Goal: Transaction & Acquisition: Obtain resource

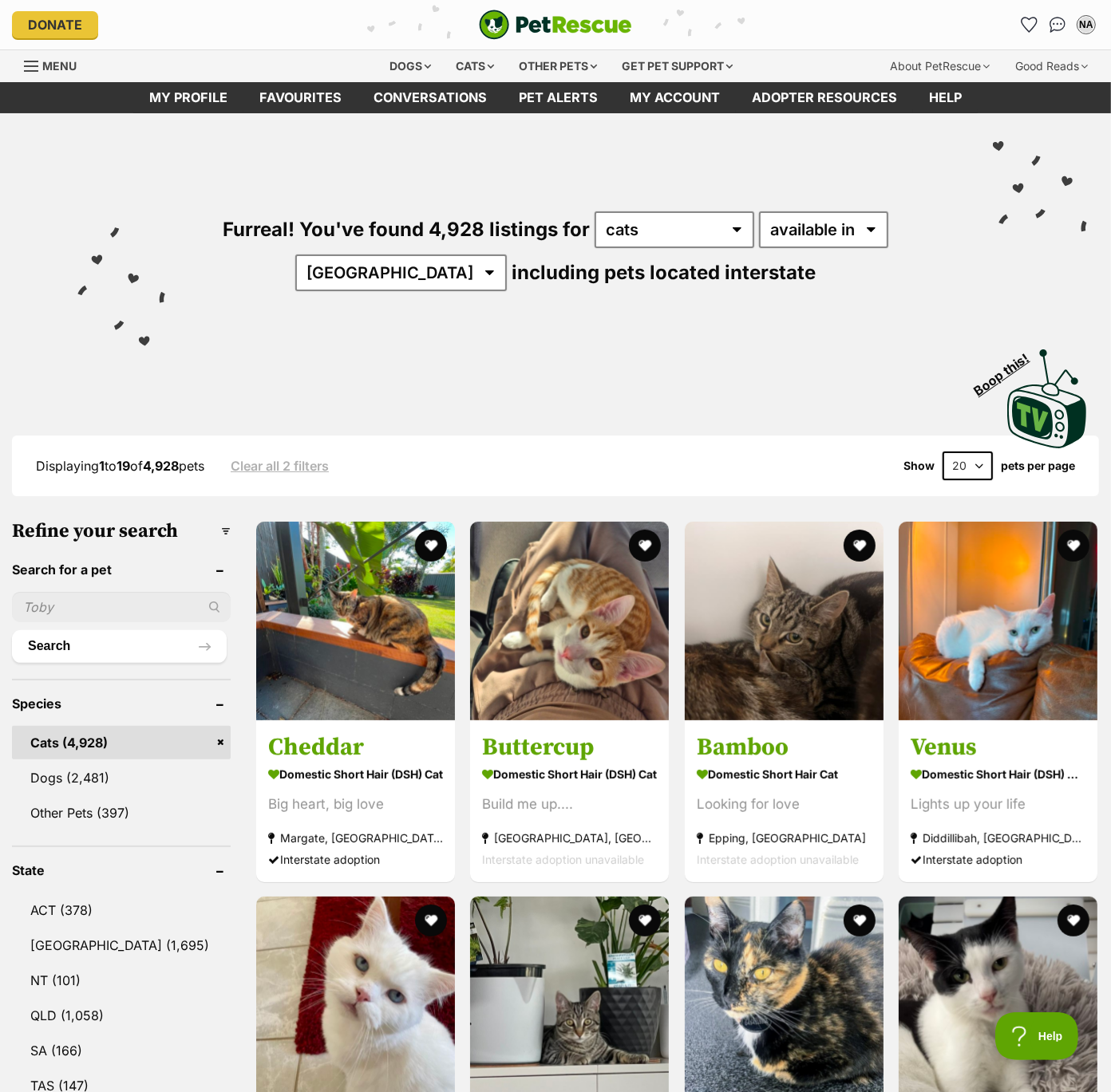
click at [987, 463] on select "20 40 60" at bounding box center [967, 465] width 50 height 28
click at [336, 104] on link "Favourites" at bounding box center [300, 98] width 115 height 31
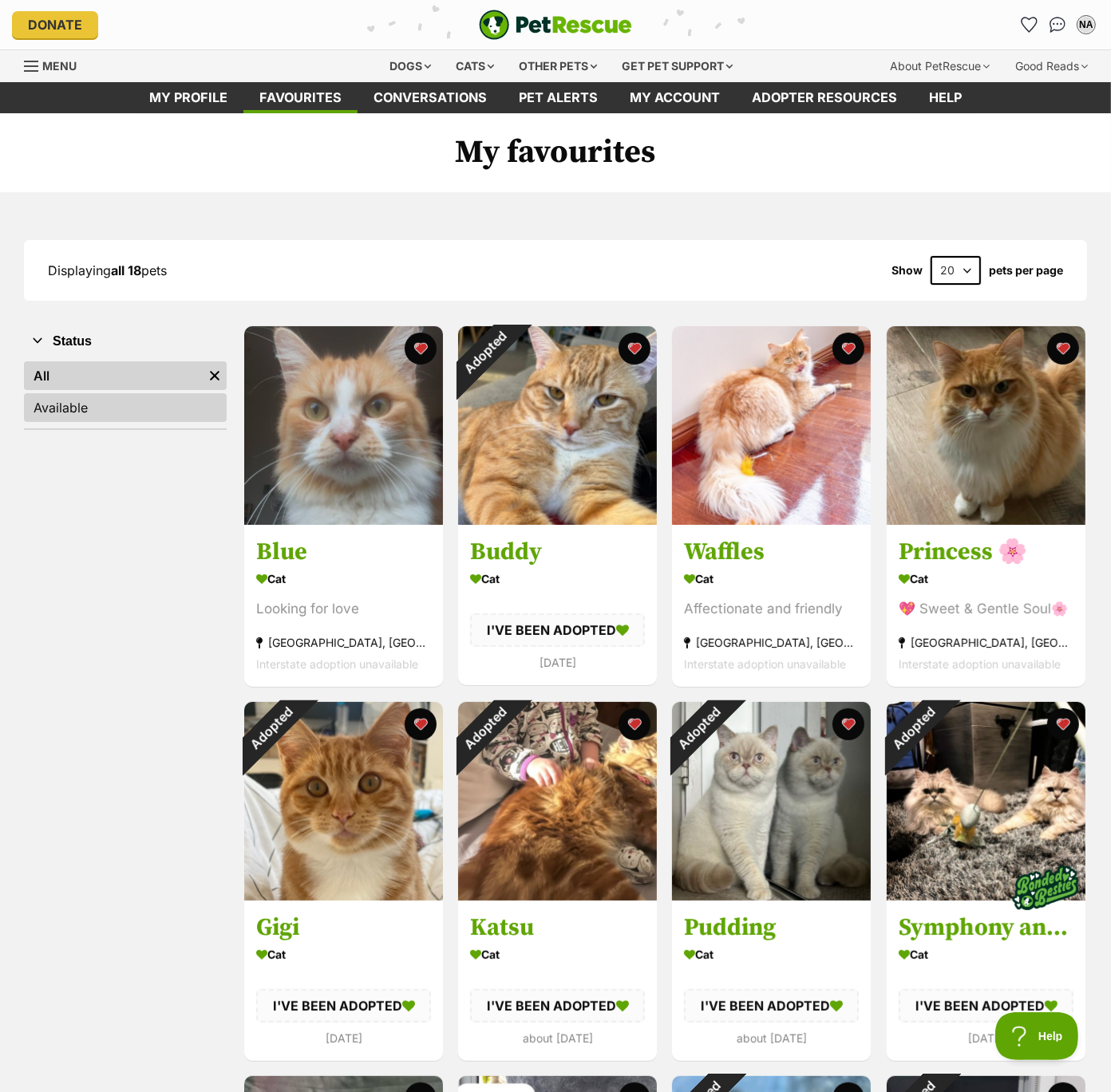
click at [72, 414] on link "Available" at bounding box center [124, 407] width 203 height 28
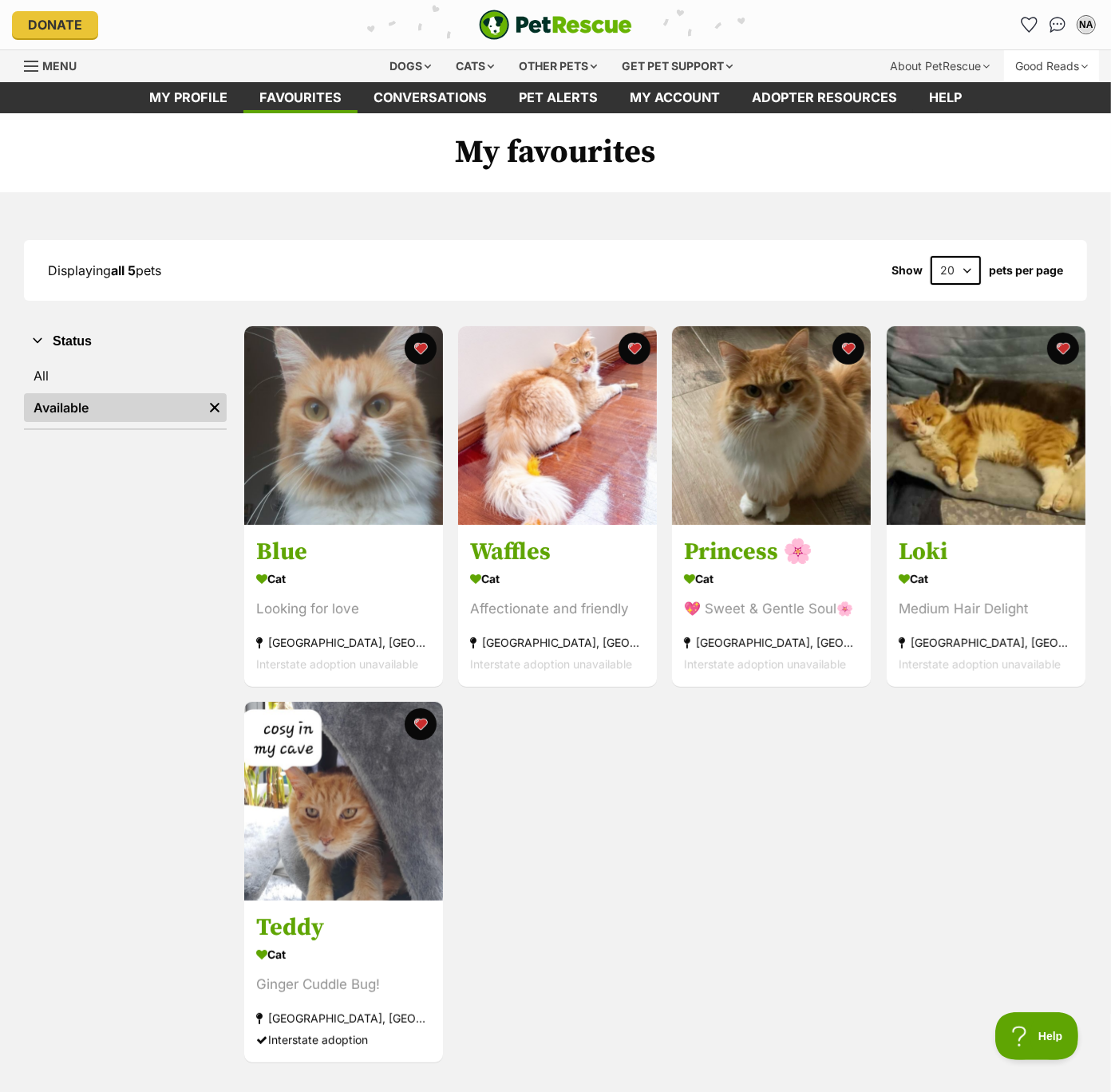
click at [1041, 66] on div "Good Reads" at bounding box center [1051, 66] width 95 height 32
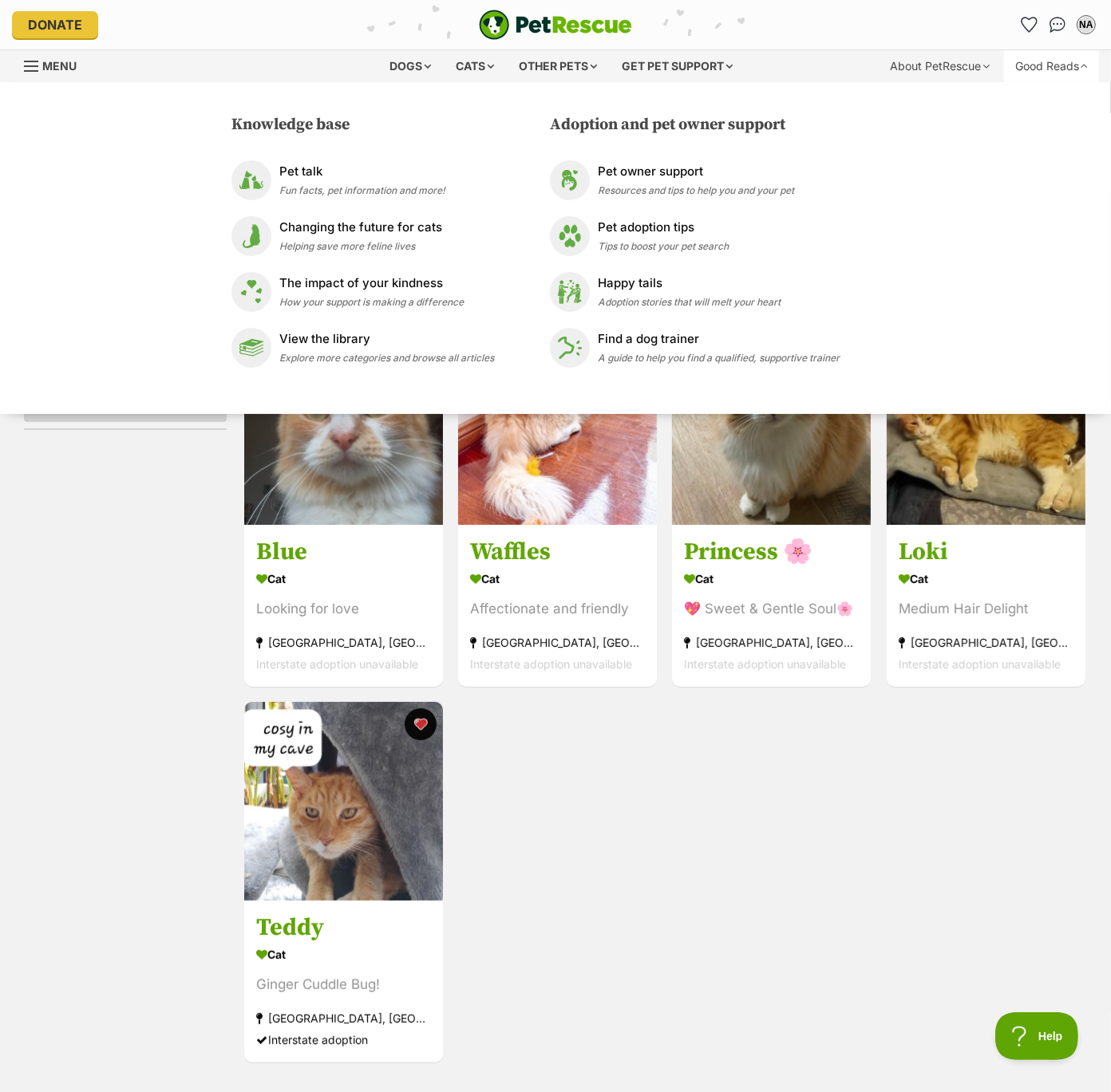
click at [1041, 66] on div "Good Reads" at bounding box center [1051, 66] width 95 height 32
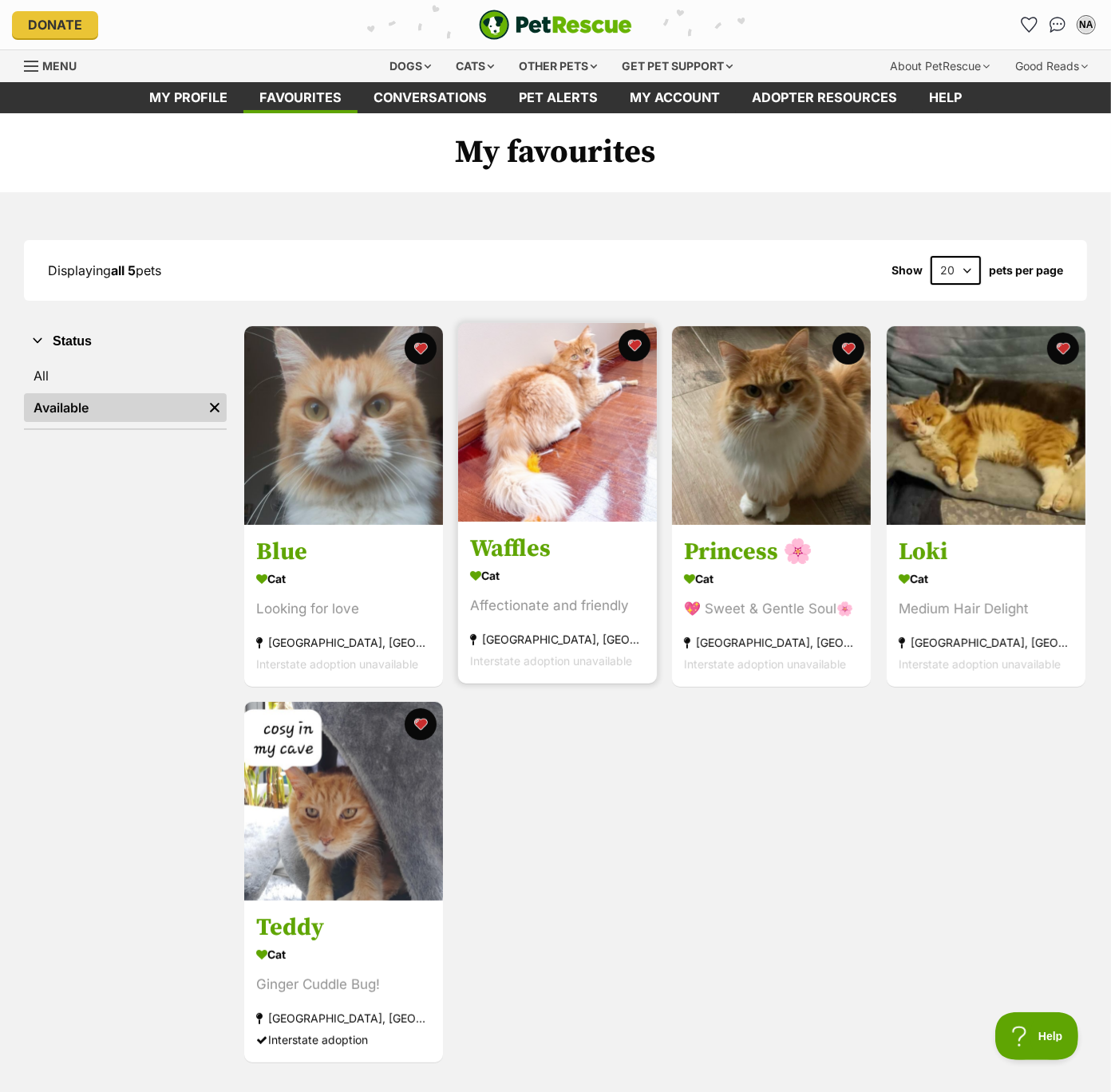
click at [550, 442] on img at bounding box center [557, 422] width 199 height 199
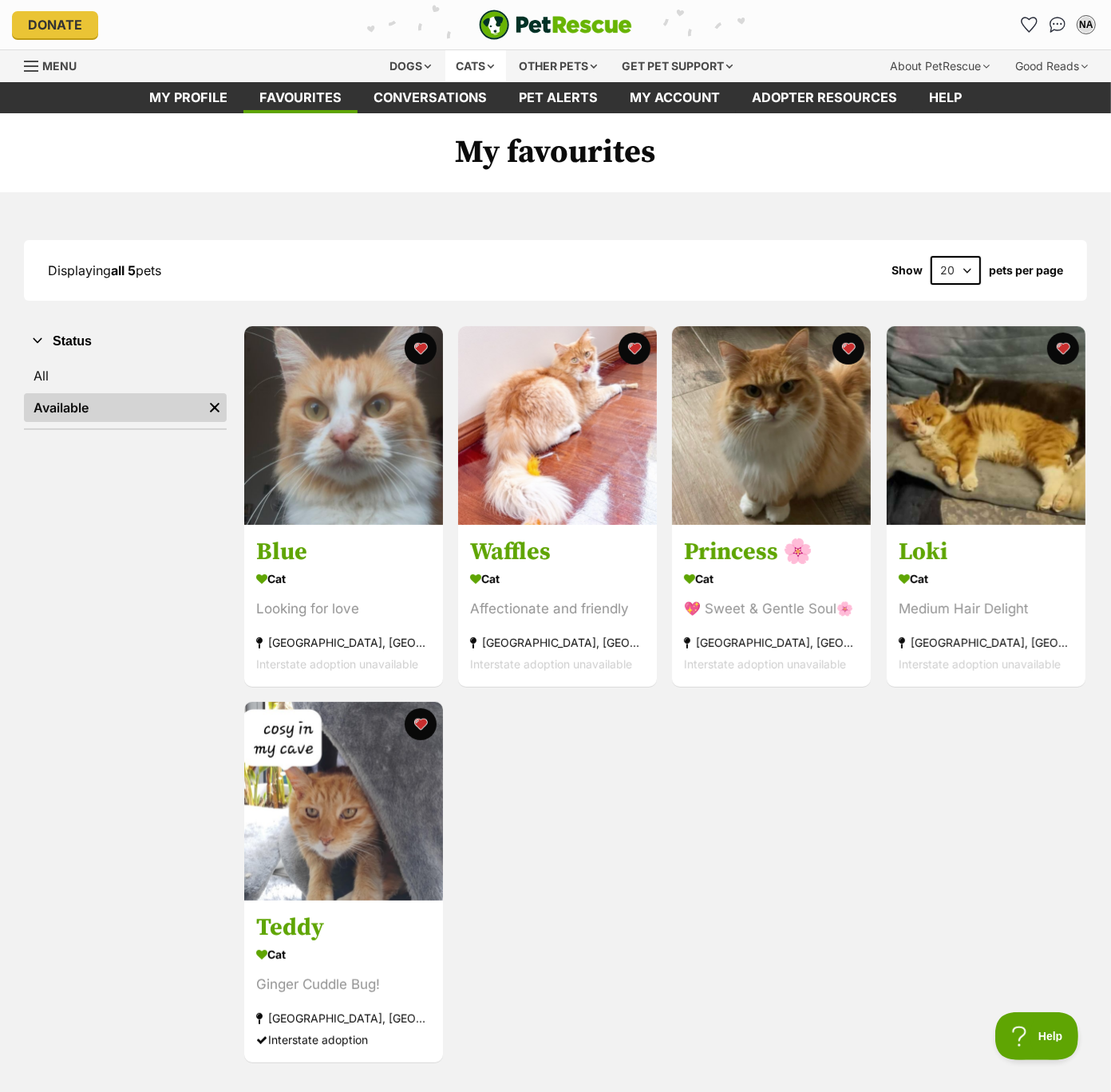
click at [465, 67] on div "Cats" at bounding box center [476, 66] width 61 height 32
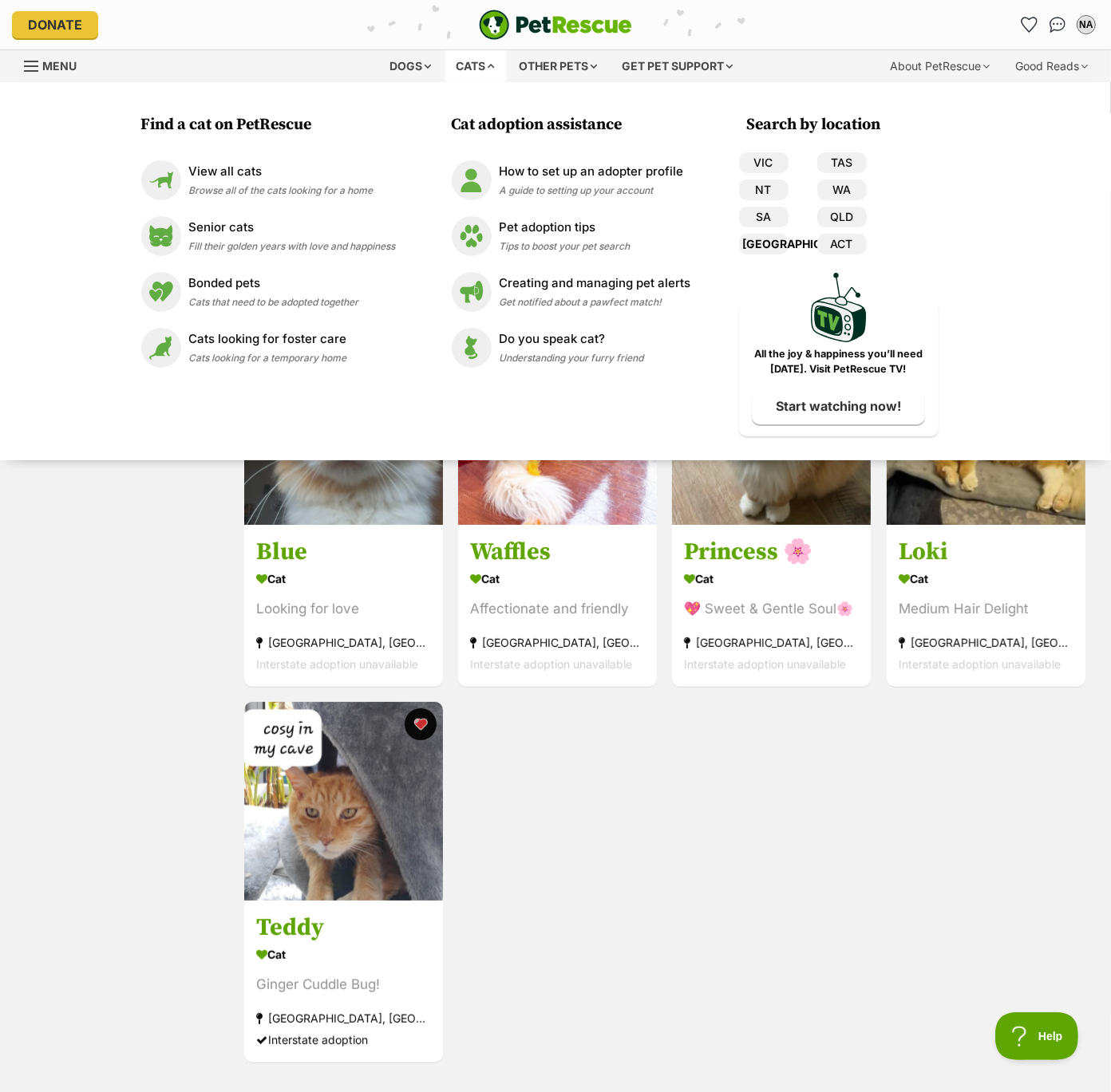
click at [760, 239] on link "[GEOGRAPHIC_DATA]" at bounding box center [763, 244] width 50 height 21
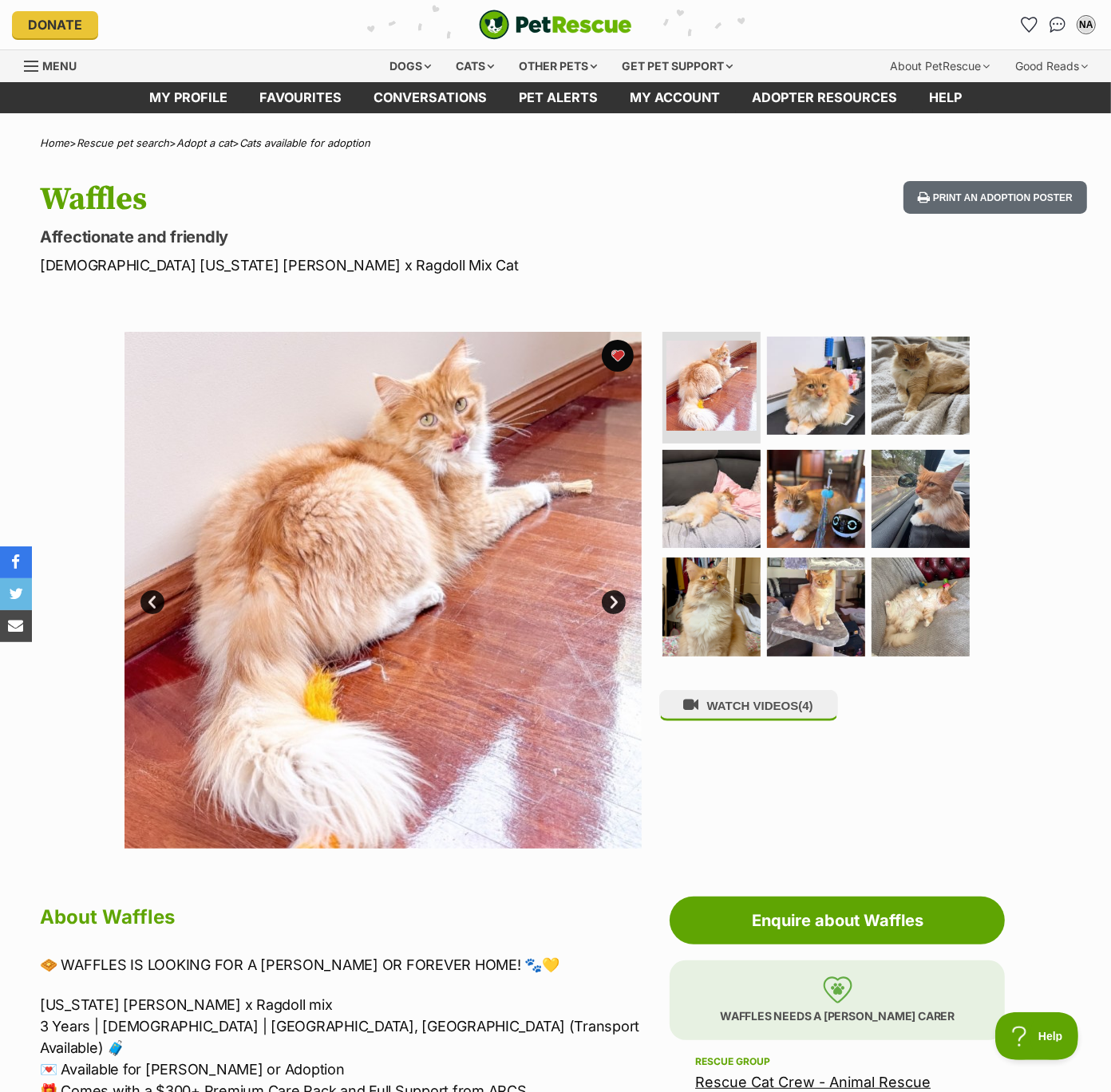
click at [618, 621] on img at bounding box center [383, 591] width 517 height 517
click at [608, 593] on link "Next" at bounding box center [613, 602] width 24 height 24
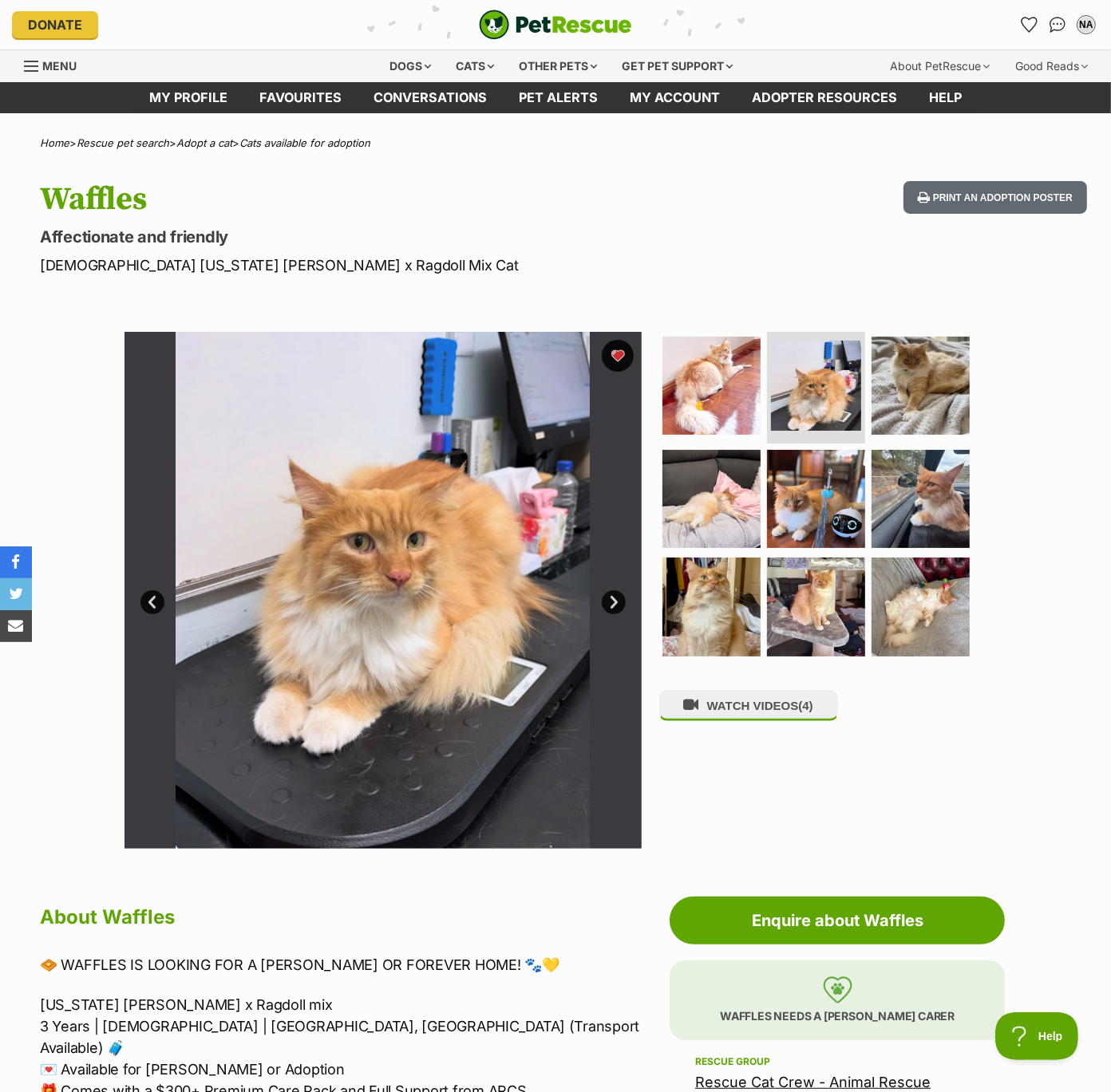
click at [610, 596] on link "Next" at bounding box center [613, 602] width 24 height 24
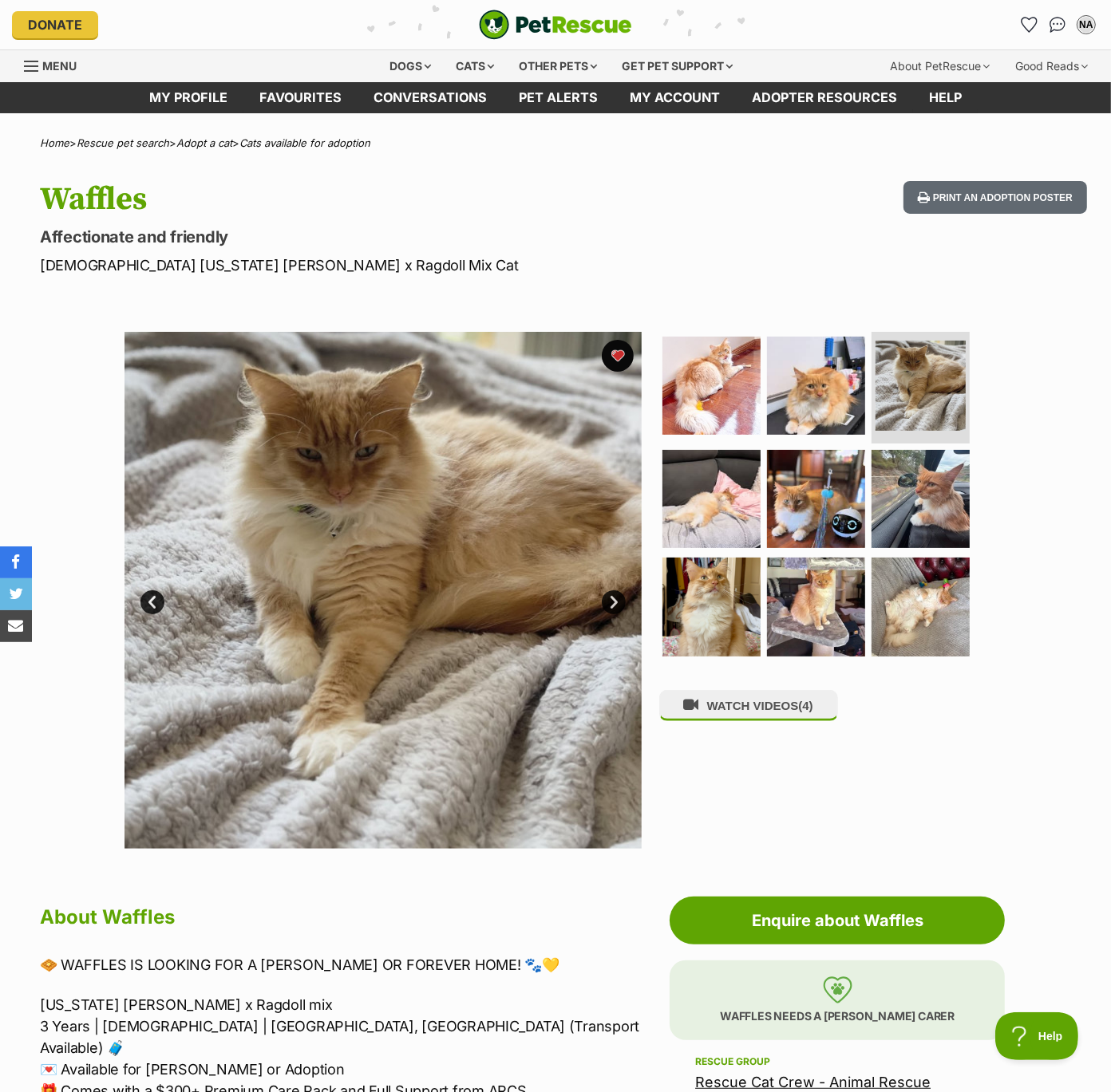
click at [610, 596] on link "Next" at bounding box center [613, 602] width 24 height 24
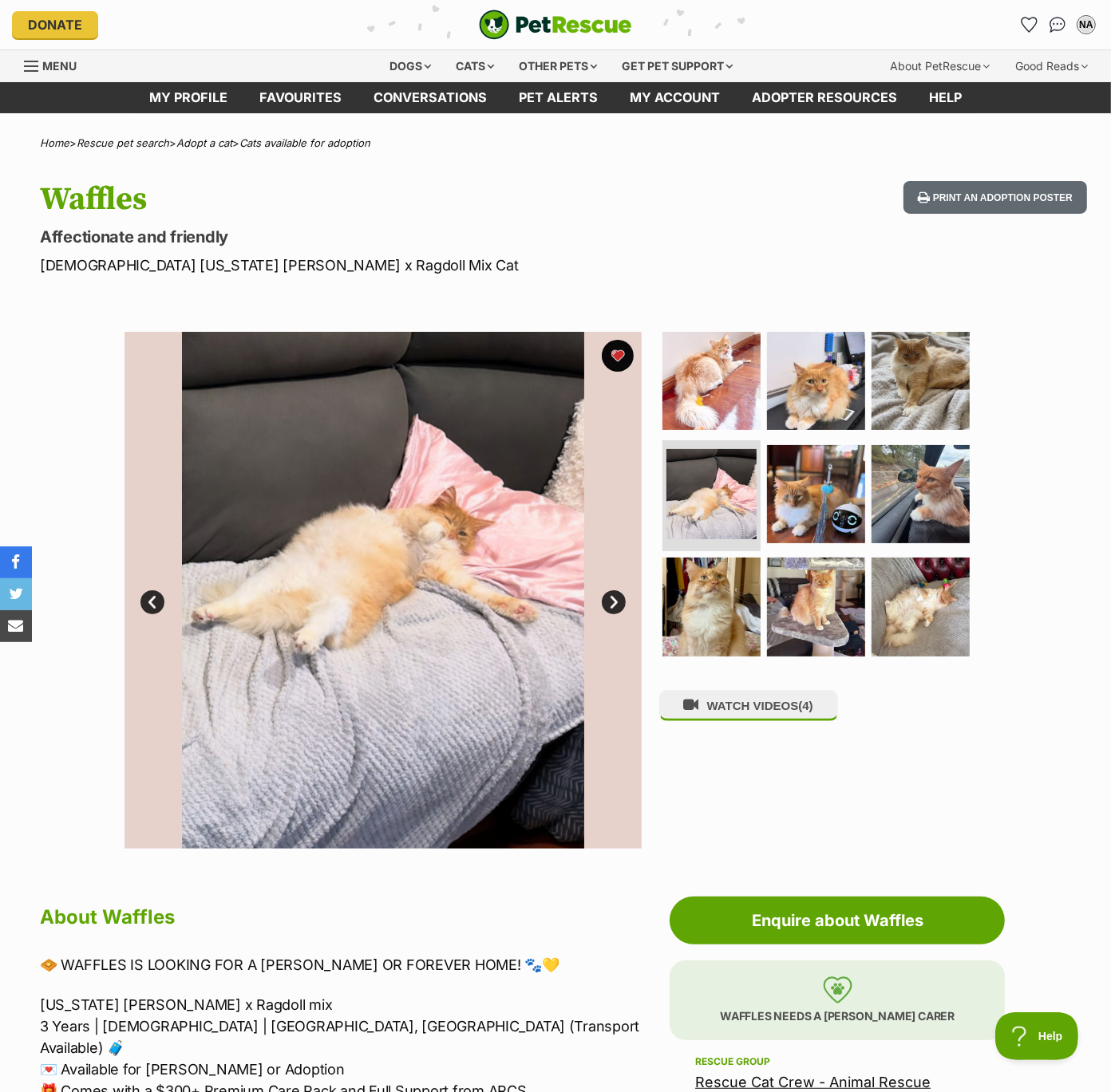
click at [610, 595] on link "Next" at bounding box center [613, 602] width 24 height 24
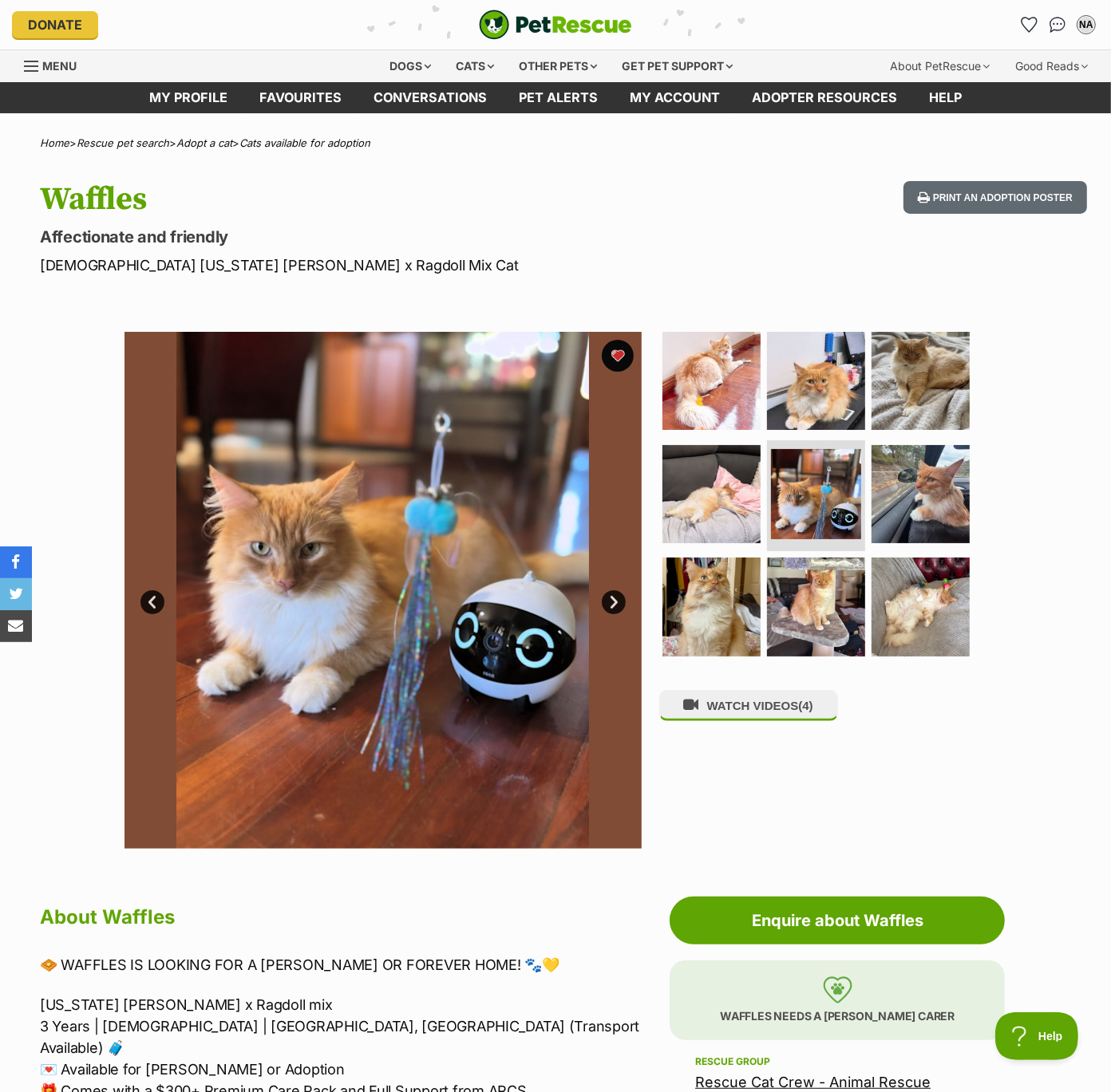
click at [610, 595] on link "Next" at bounding box center [613, 602] width 24 height 24
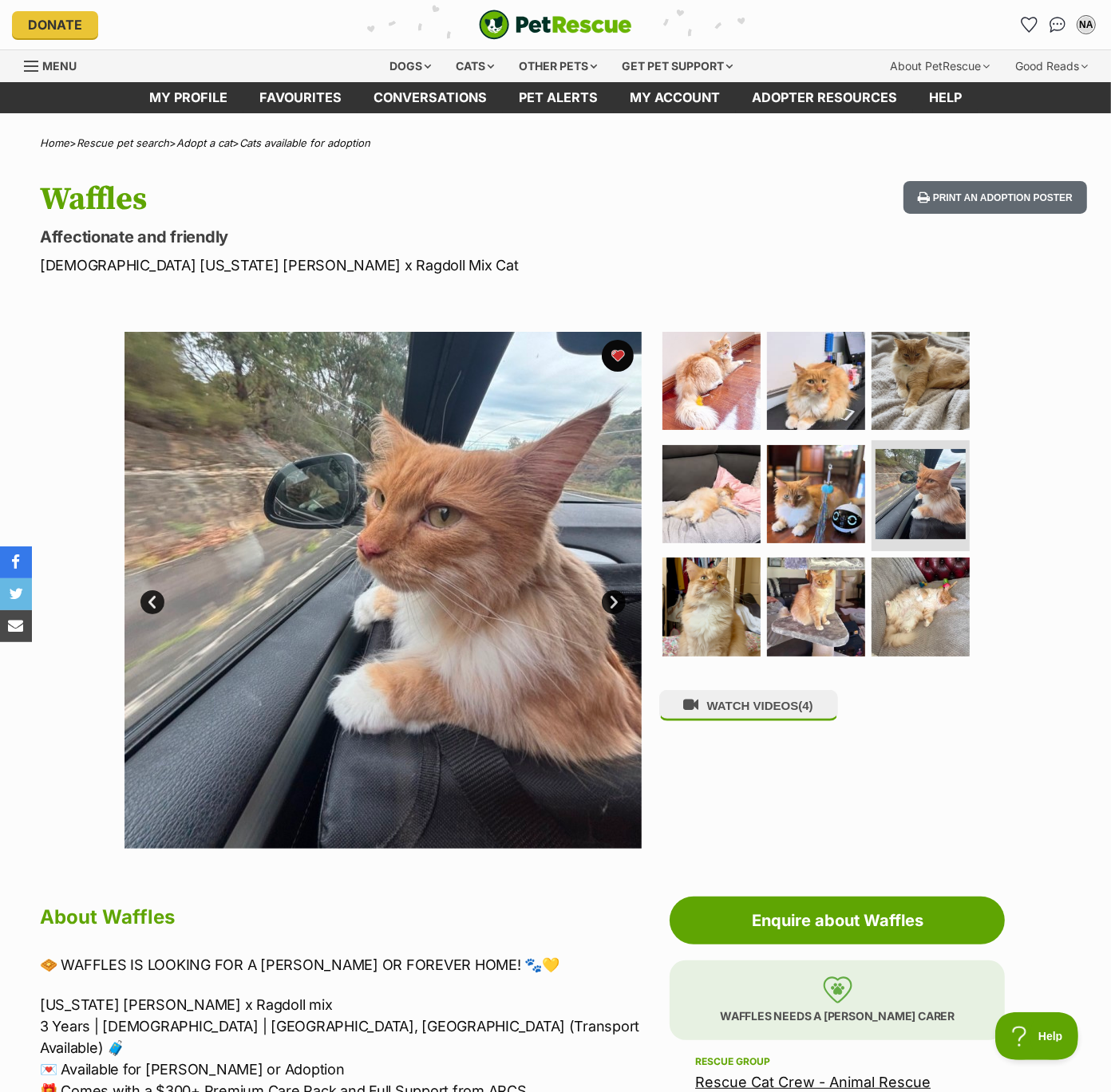
click at [610, 595] on link "Next" at bounding box center [613, 602] width 24 height 24
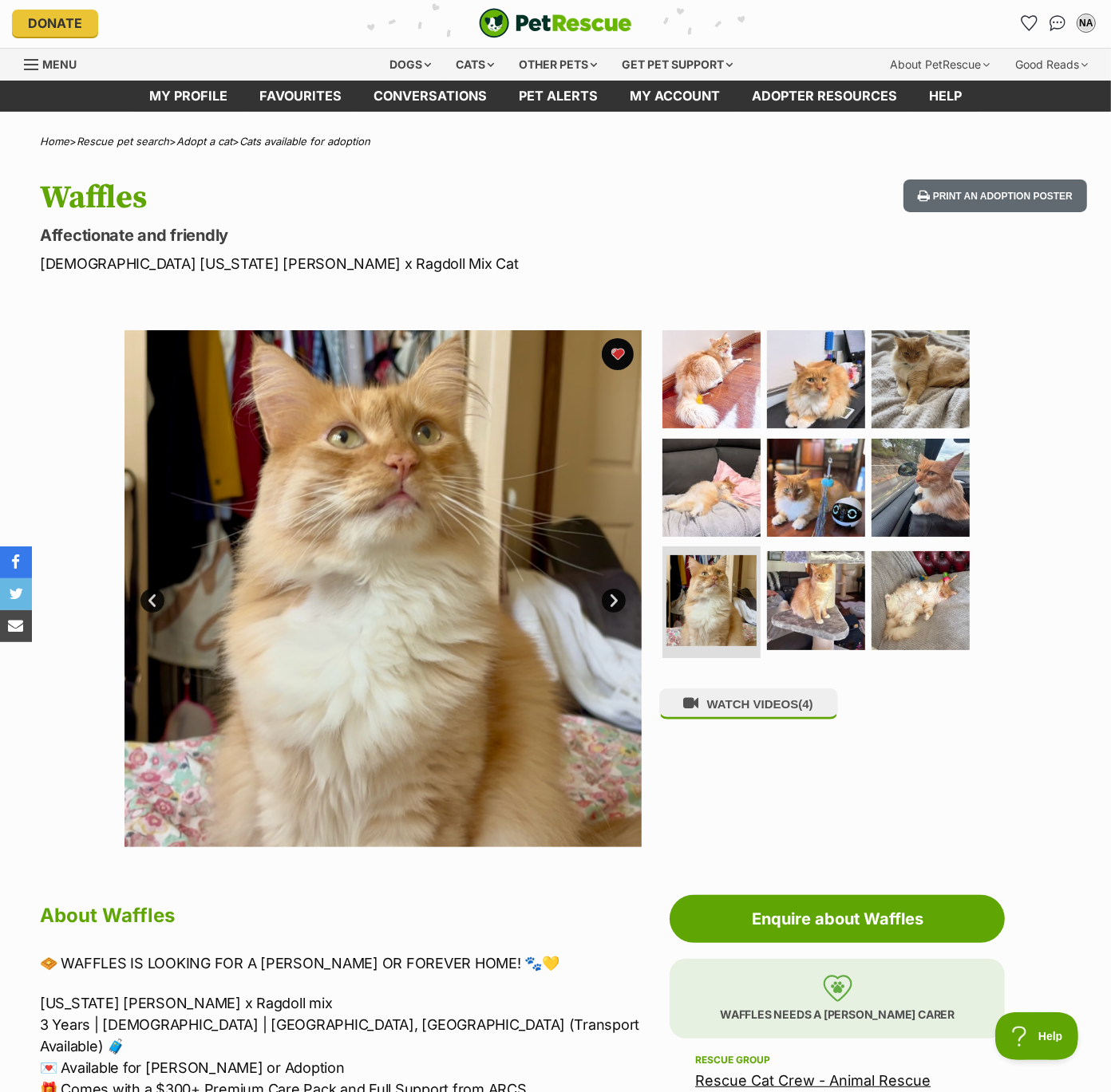
scroll to position [2, 0]
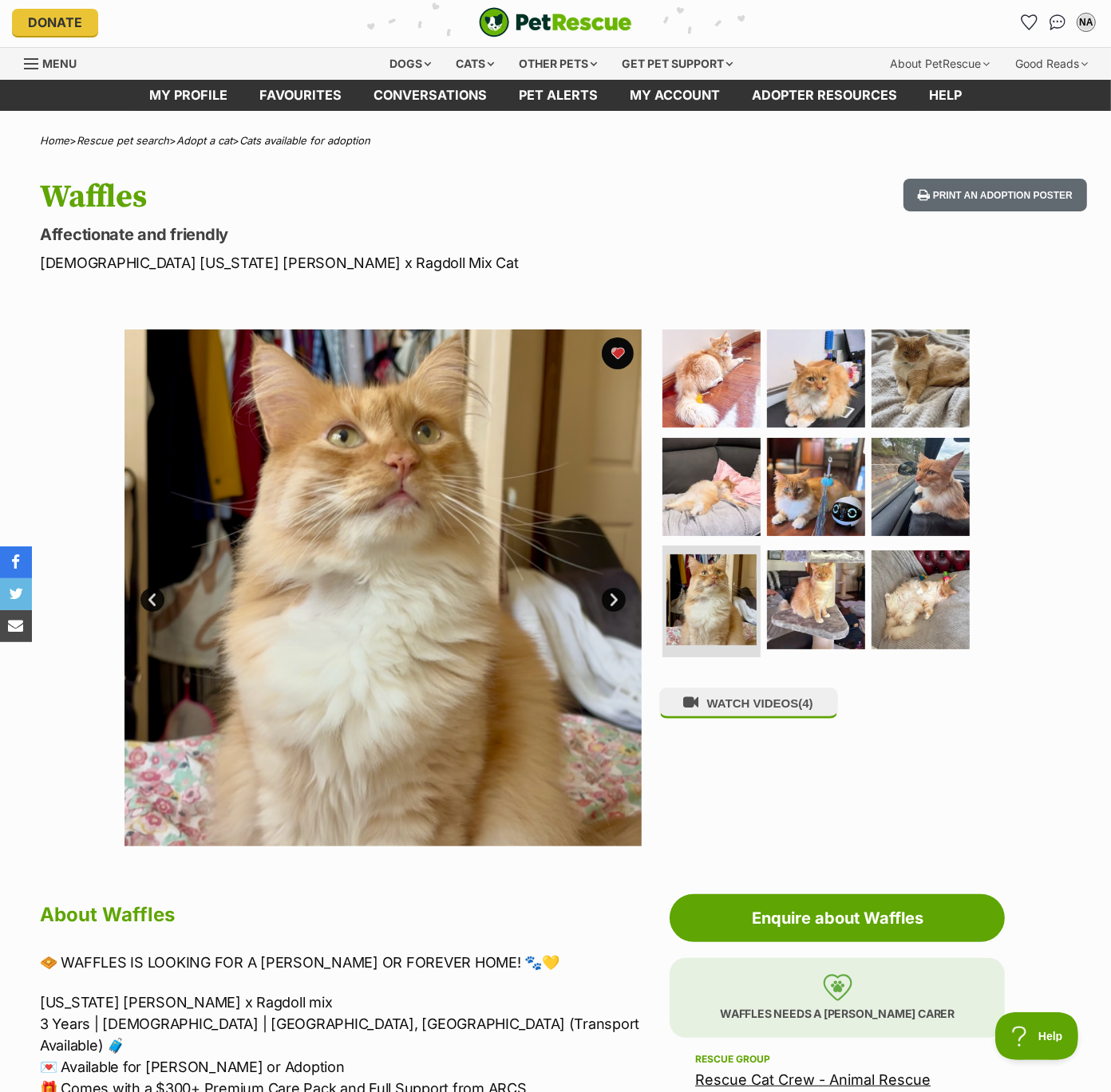
click at [610, 595] on link "Next" at bounding box center [613, 599] width 24 height 24
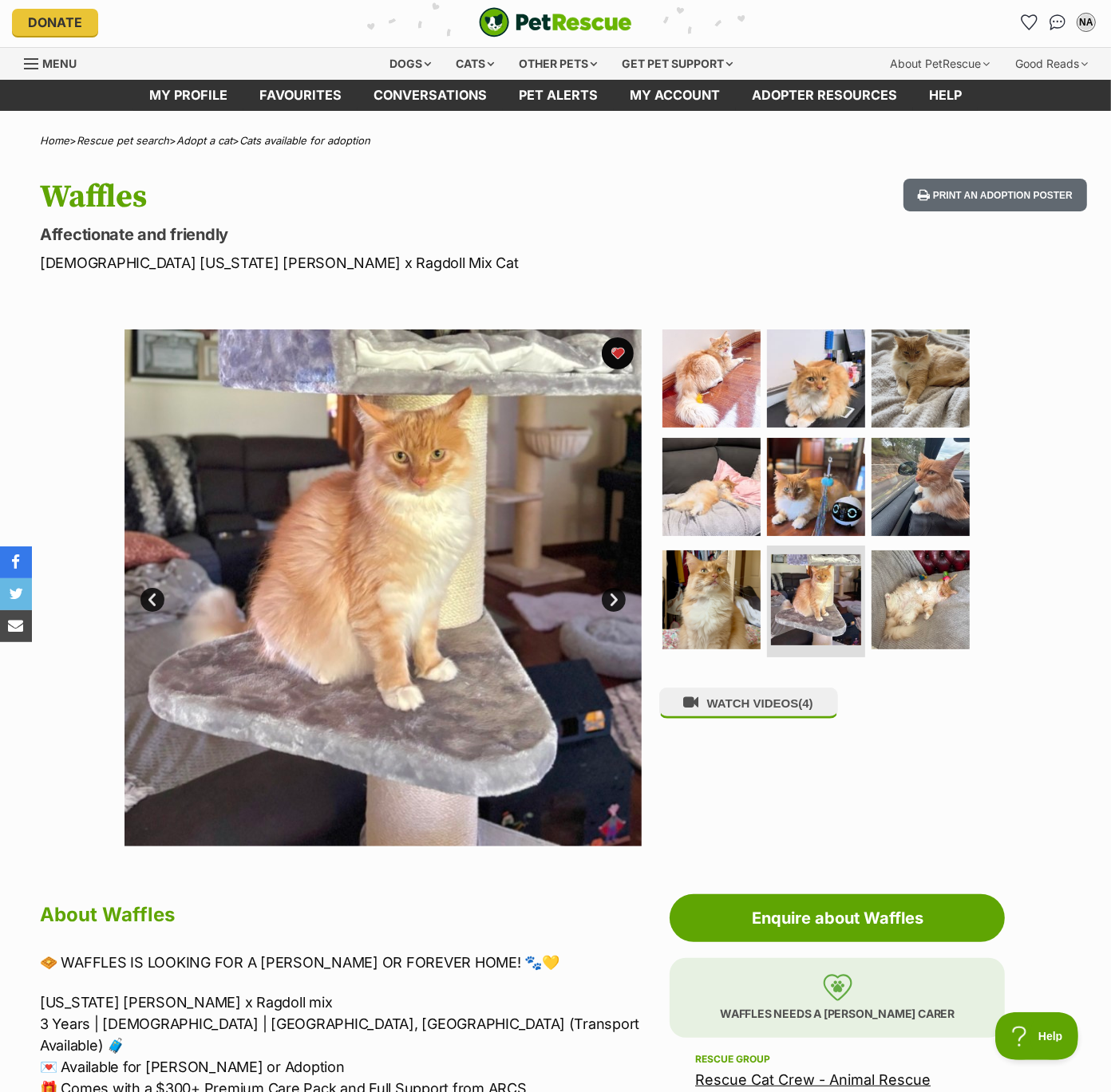
click at [610, 595] on link "Next" at bounding box center [613, 599] width 24 height 24
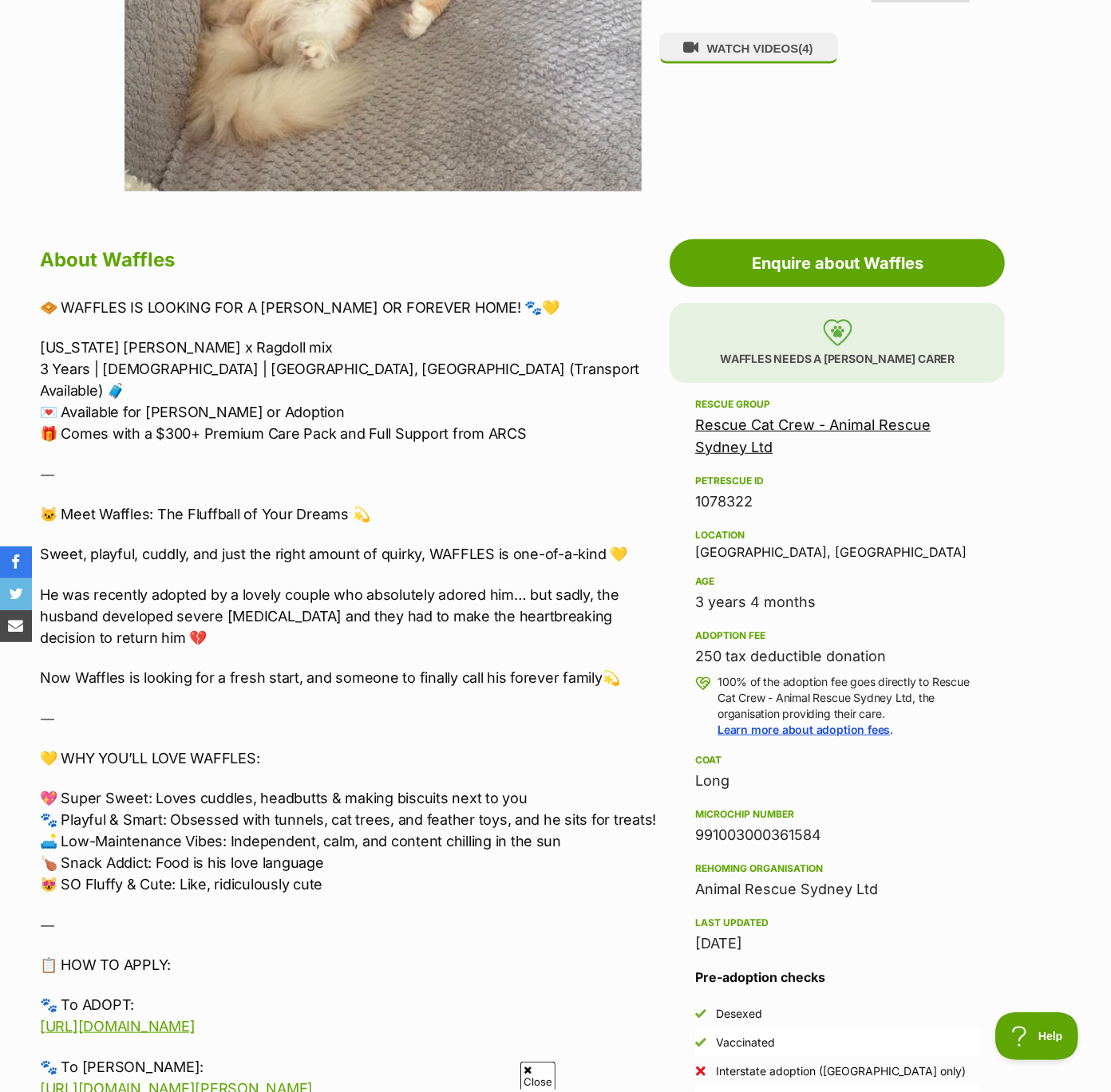
scroll to position [37, 0]
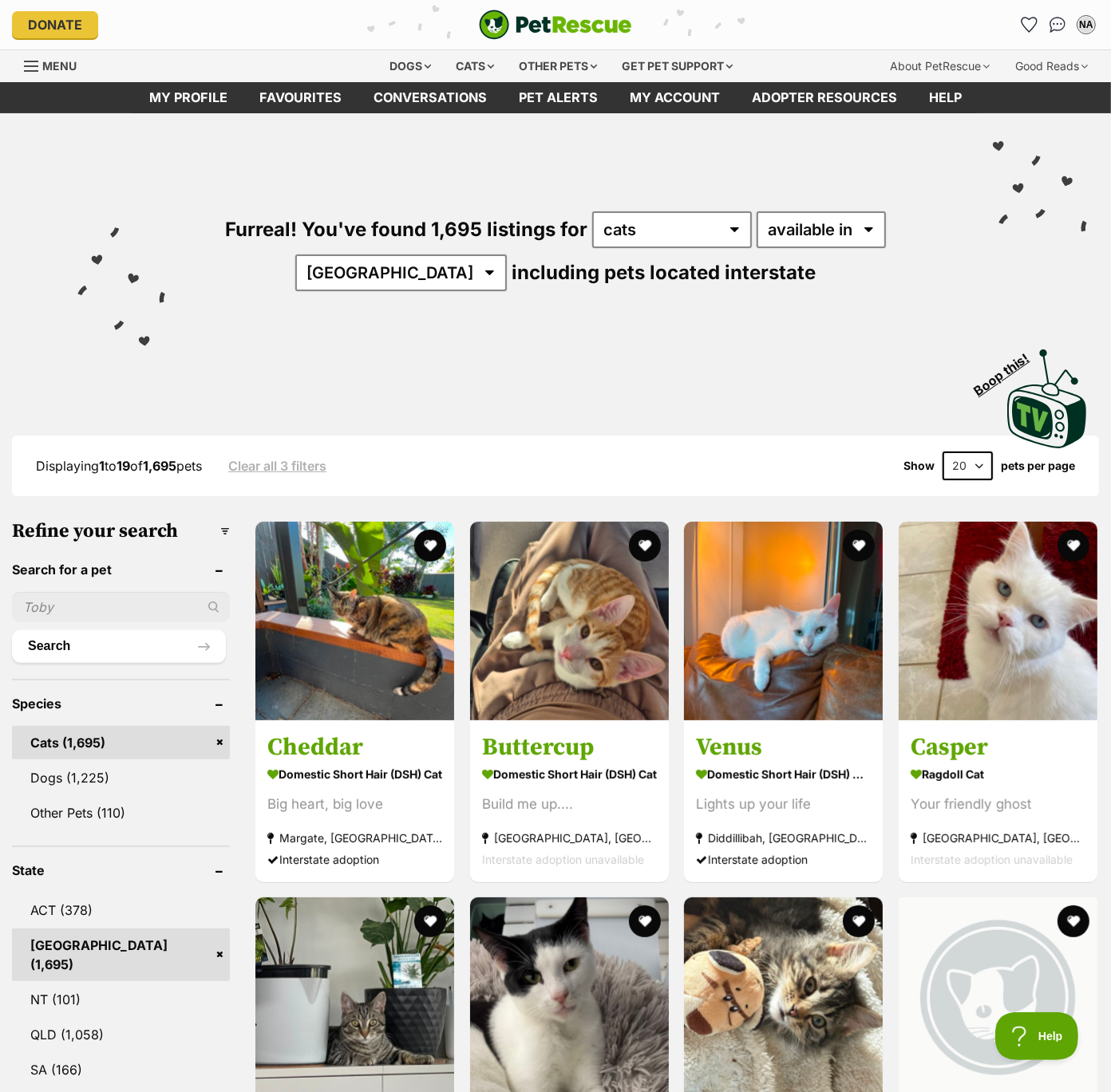
click at [958, 472] on select "20 40 60" at bounding box center [967, 465] width 50 height 28
select select "60"
click at [942, 451] on select "20 40 60" at bounding box center [967, 465] width 50 height 28
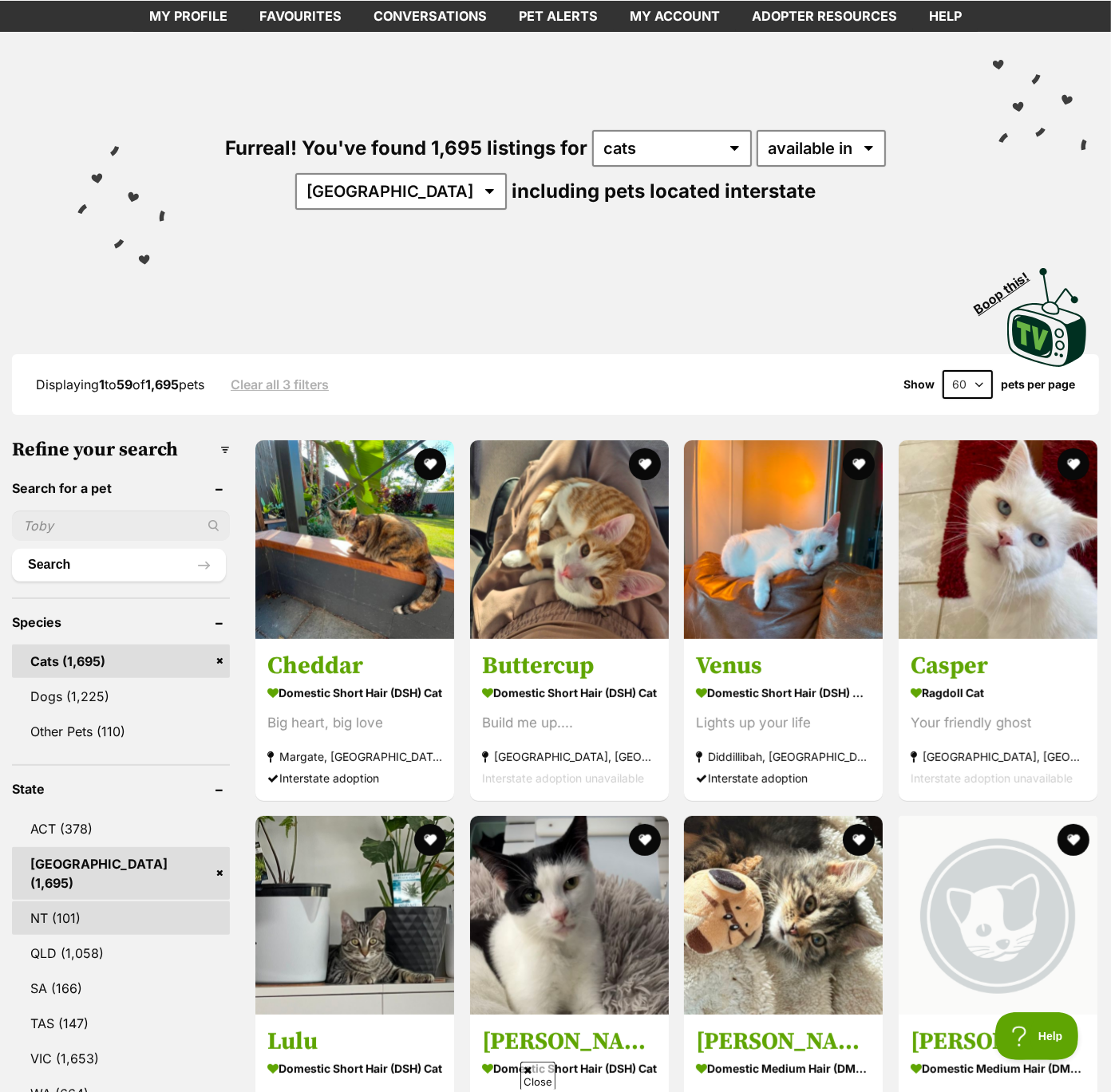
scroll to position [343, 0]
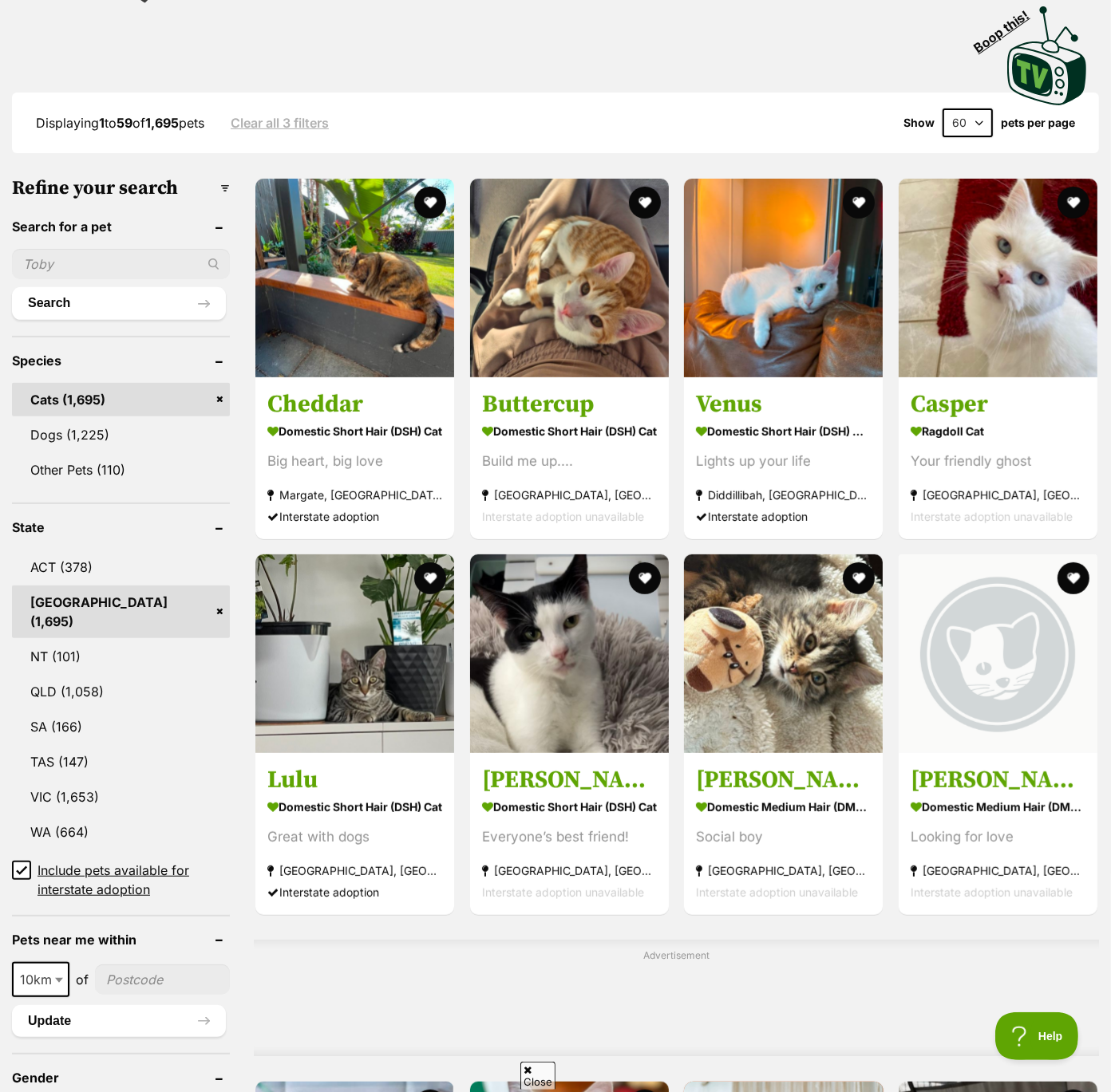
click at [20, 865] on icon at bounding box center [21, 870] width 11 height 11
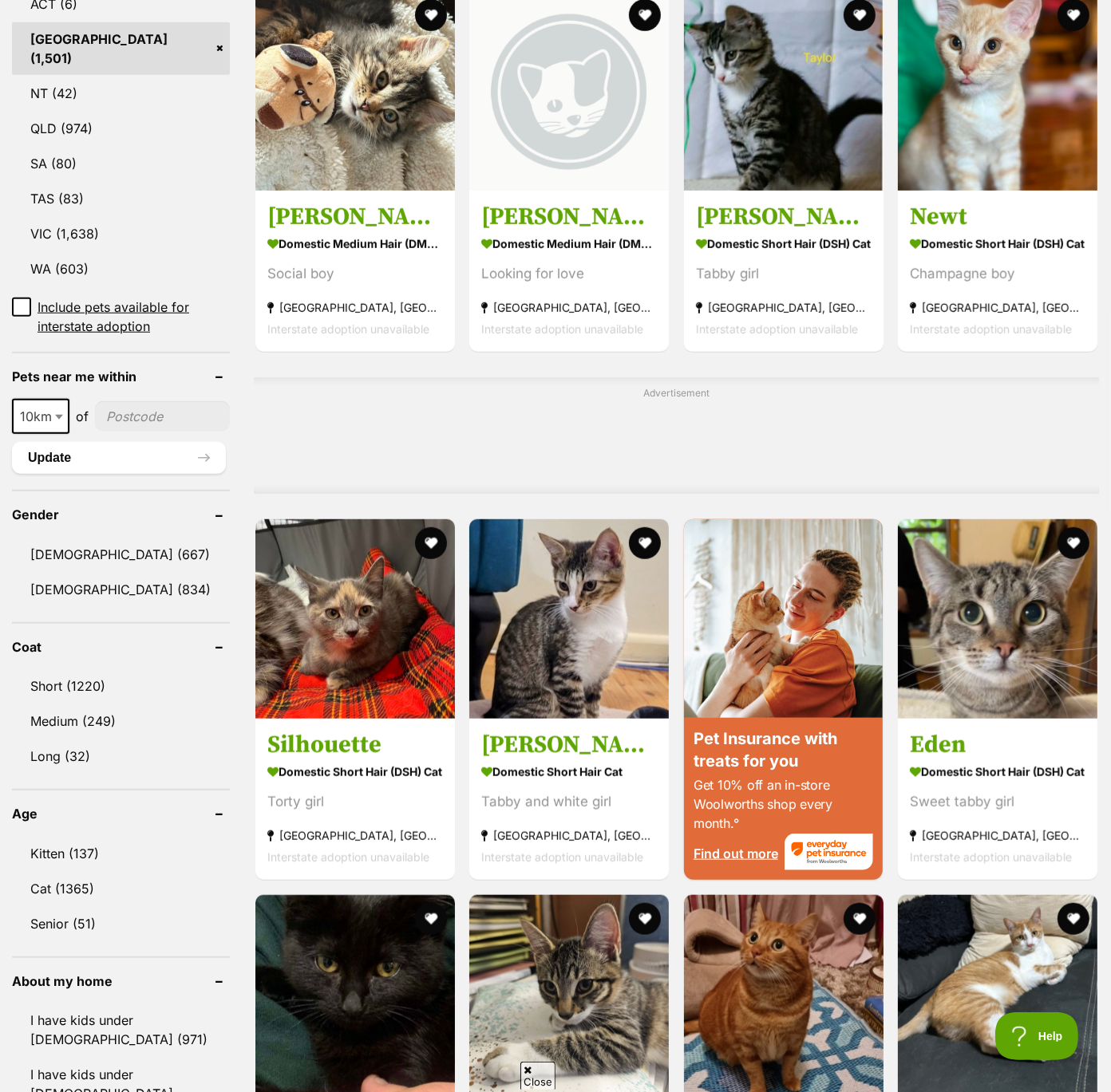
scroll to position [907, 0]
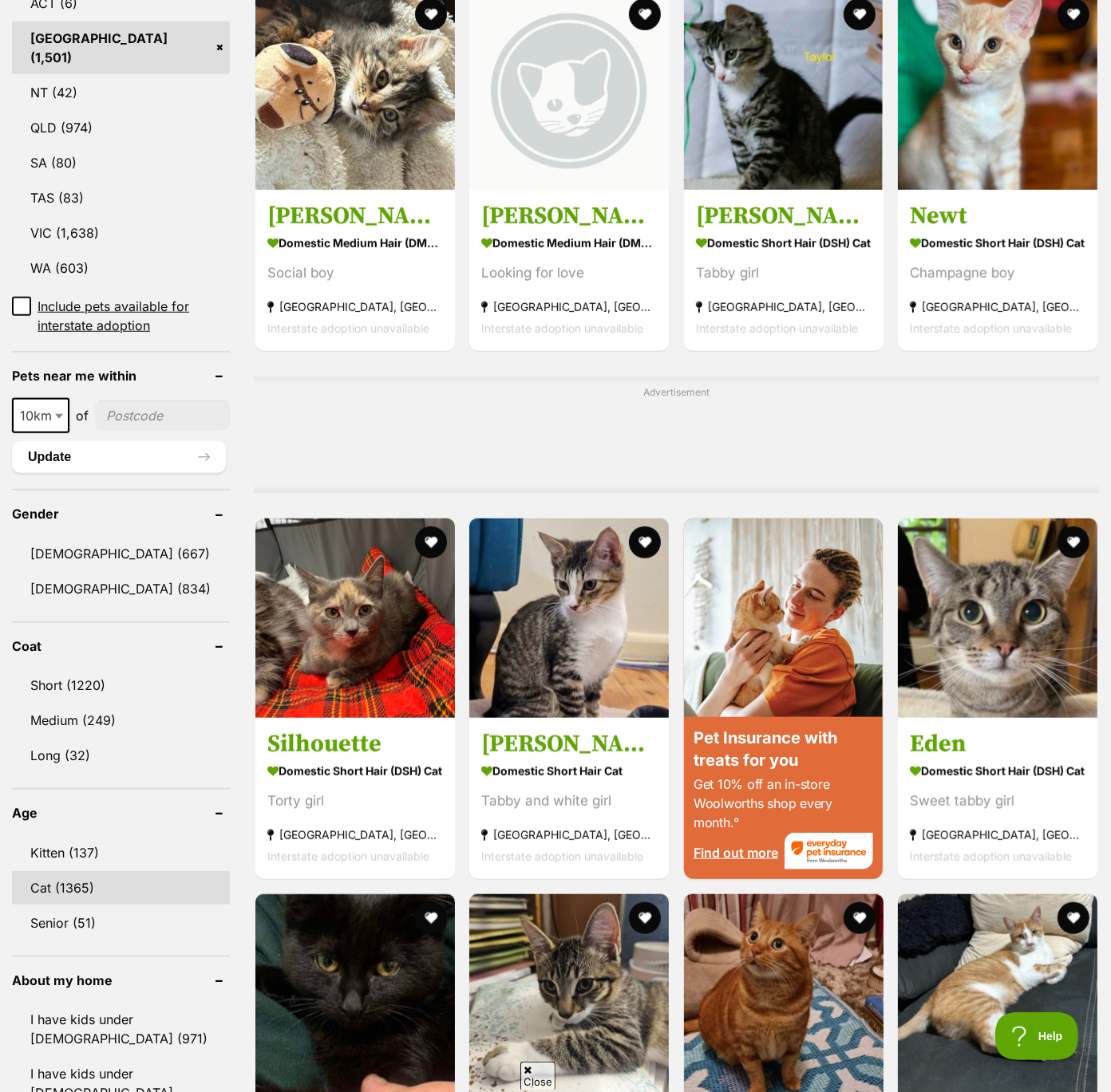
click at [42, 872] on link "Cat (1365)" at bounding box center [121, 888] width 217 height 33
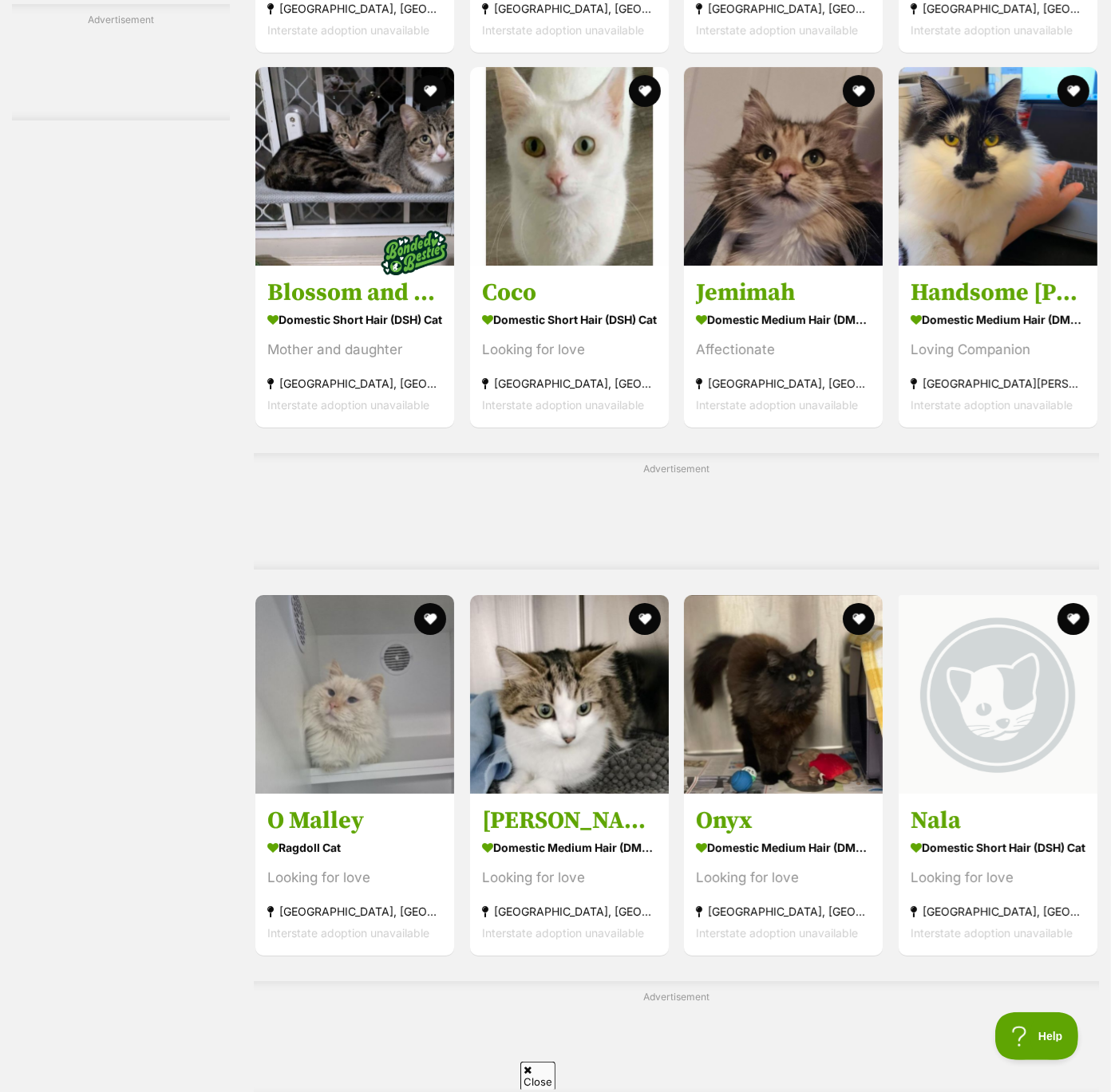
scroll to position [4650, 0]
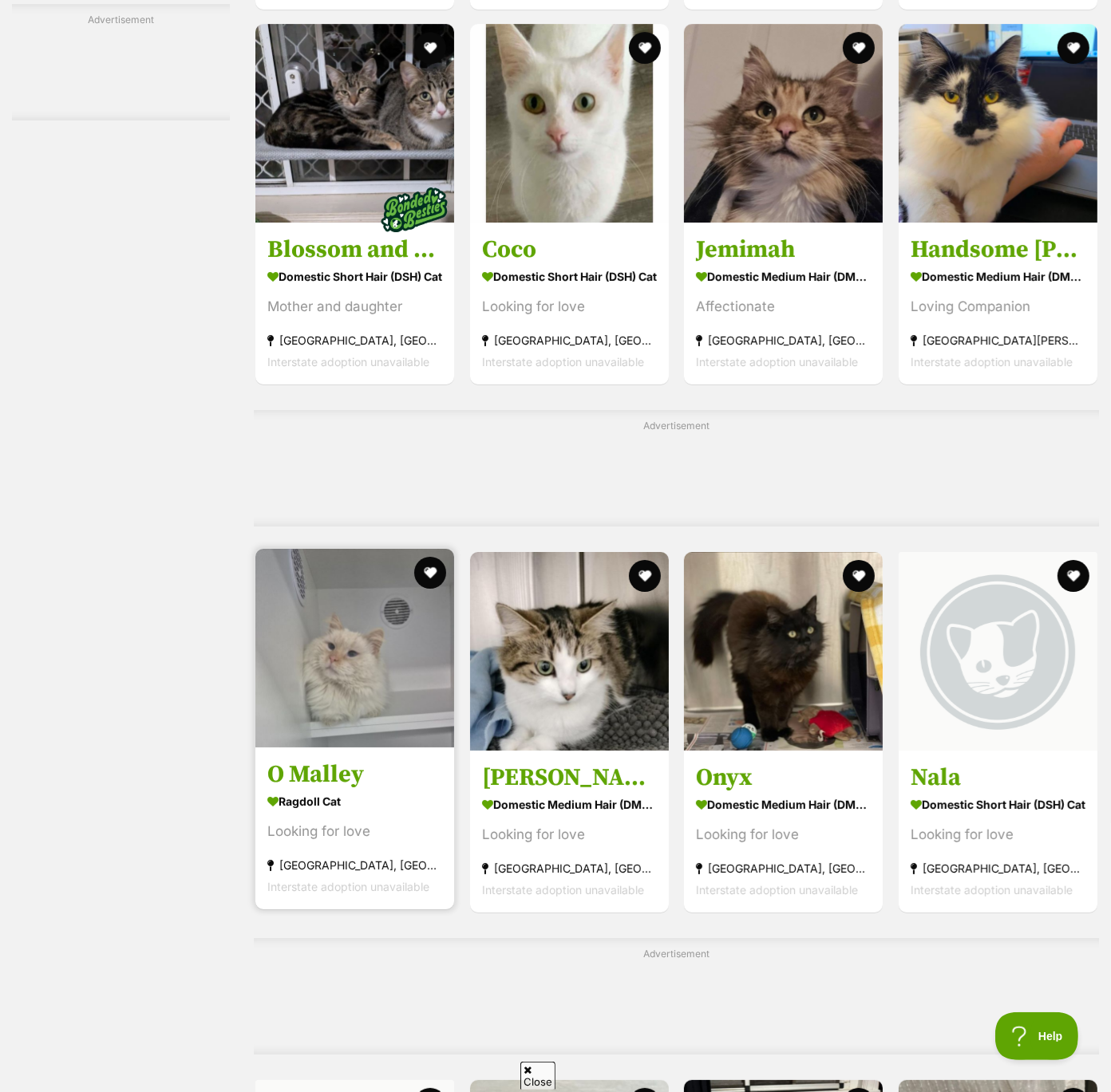
click at [334, 719] on img at bounding box center [355, 648] width 199 height 199
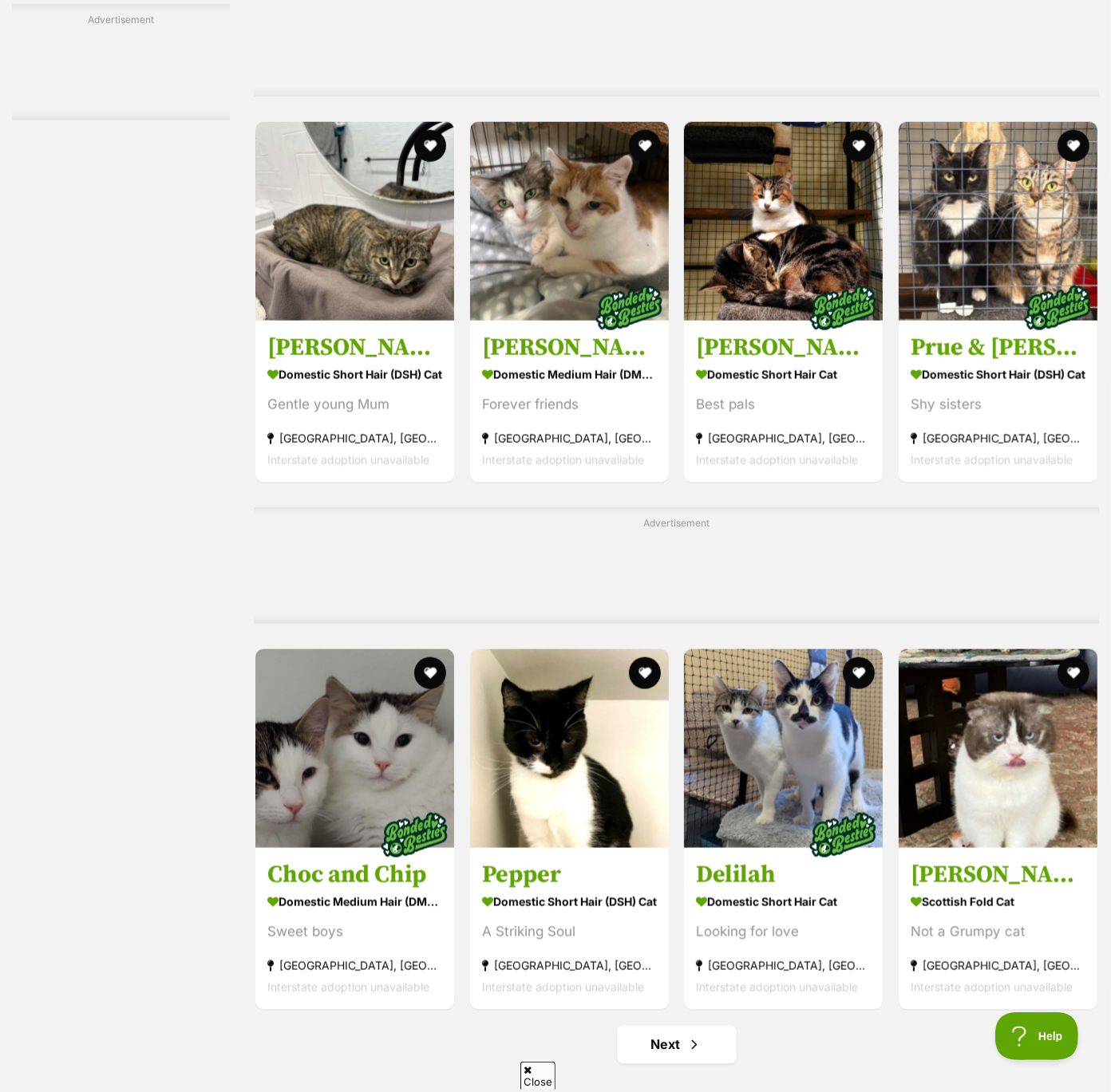
scroll to position [6514, 0]
